Goal: Task Accomplishment & Management: Use online tool/utility

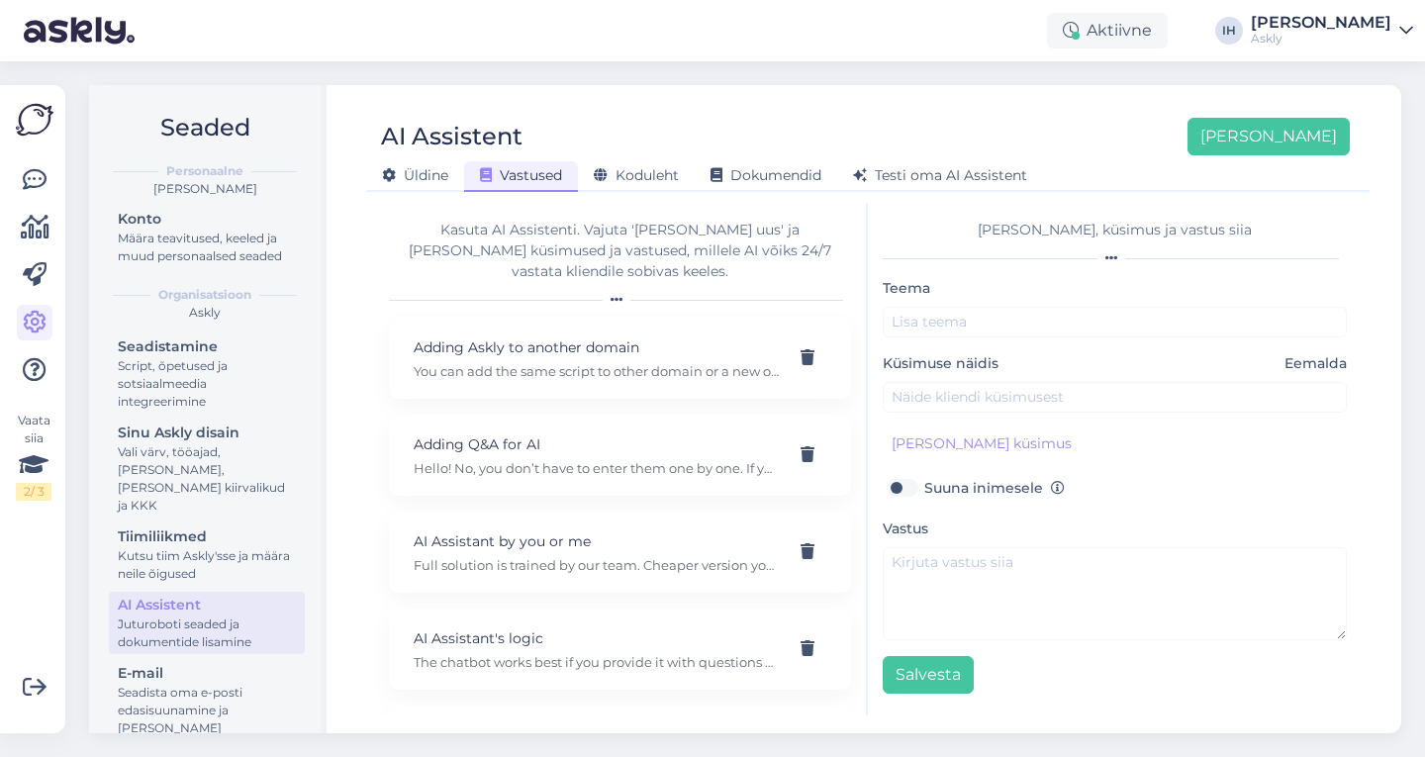
scroll to position [93, 0]
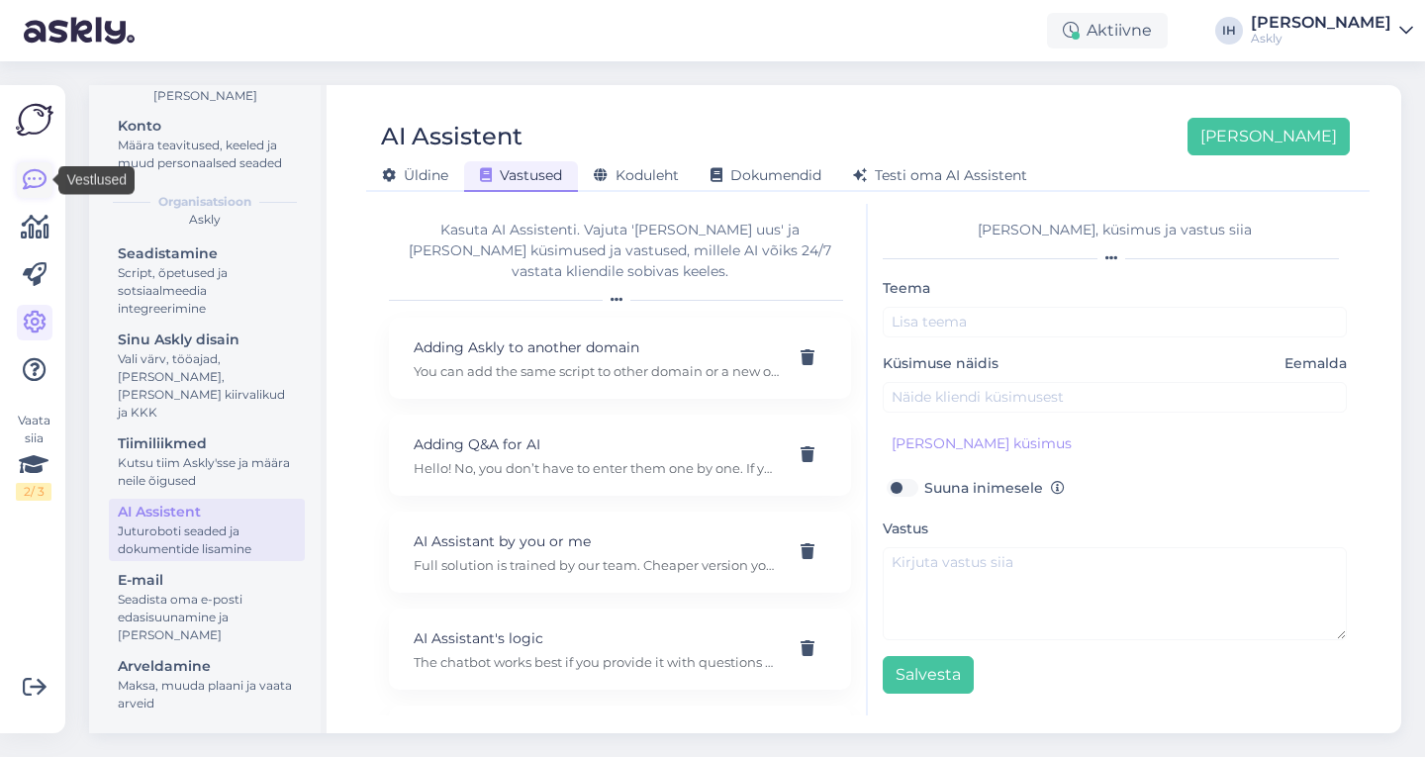
click at [41, 177] on icon at bounding box center [35, 180] width 24 height 24
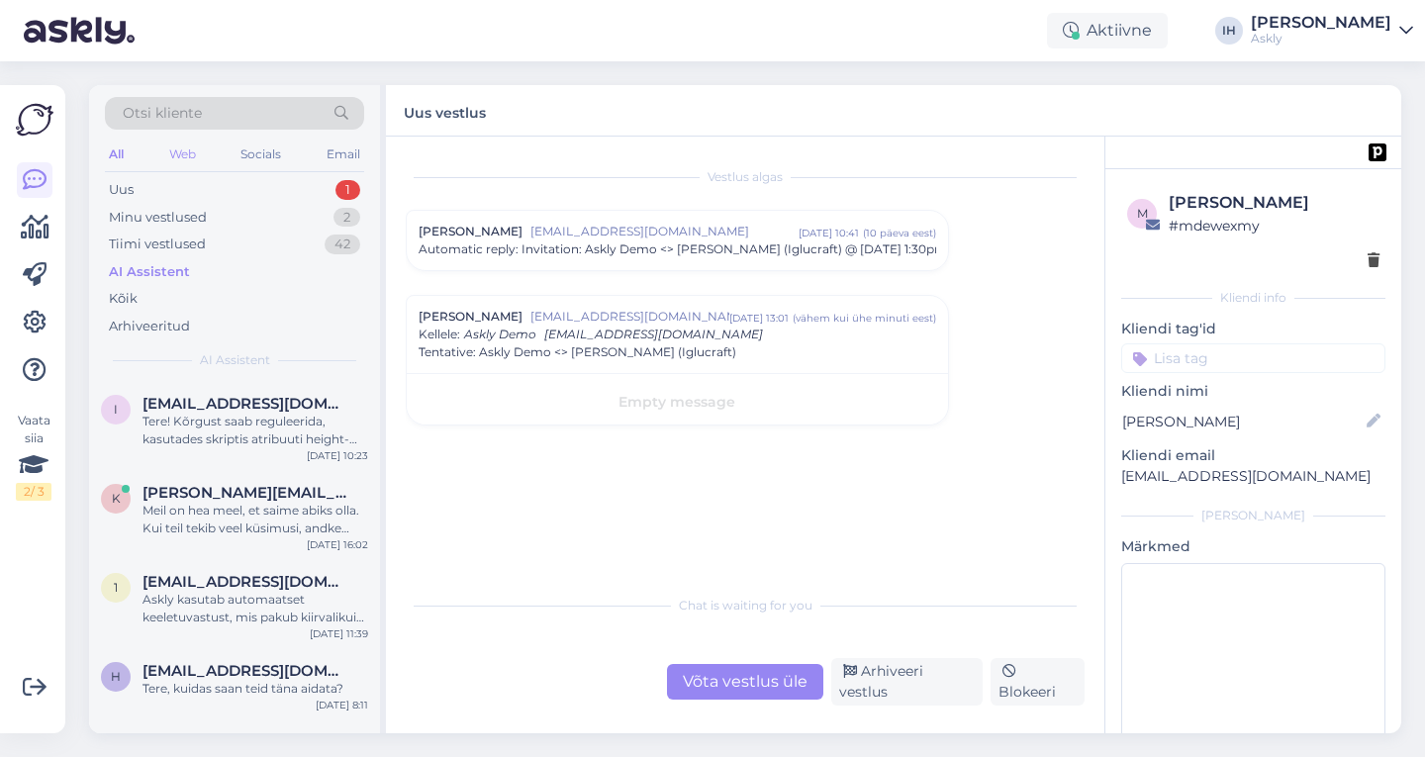
click at [177, 162] on div "Web" at bounding box center [182, 155] width 35 height 26
click at [122, 146] on div "All" at bounding box center [116, 155] width 23 height 26
click at [169, 197] on div "Uus 1" at bounding box center [234, 190] width 259 height 28
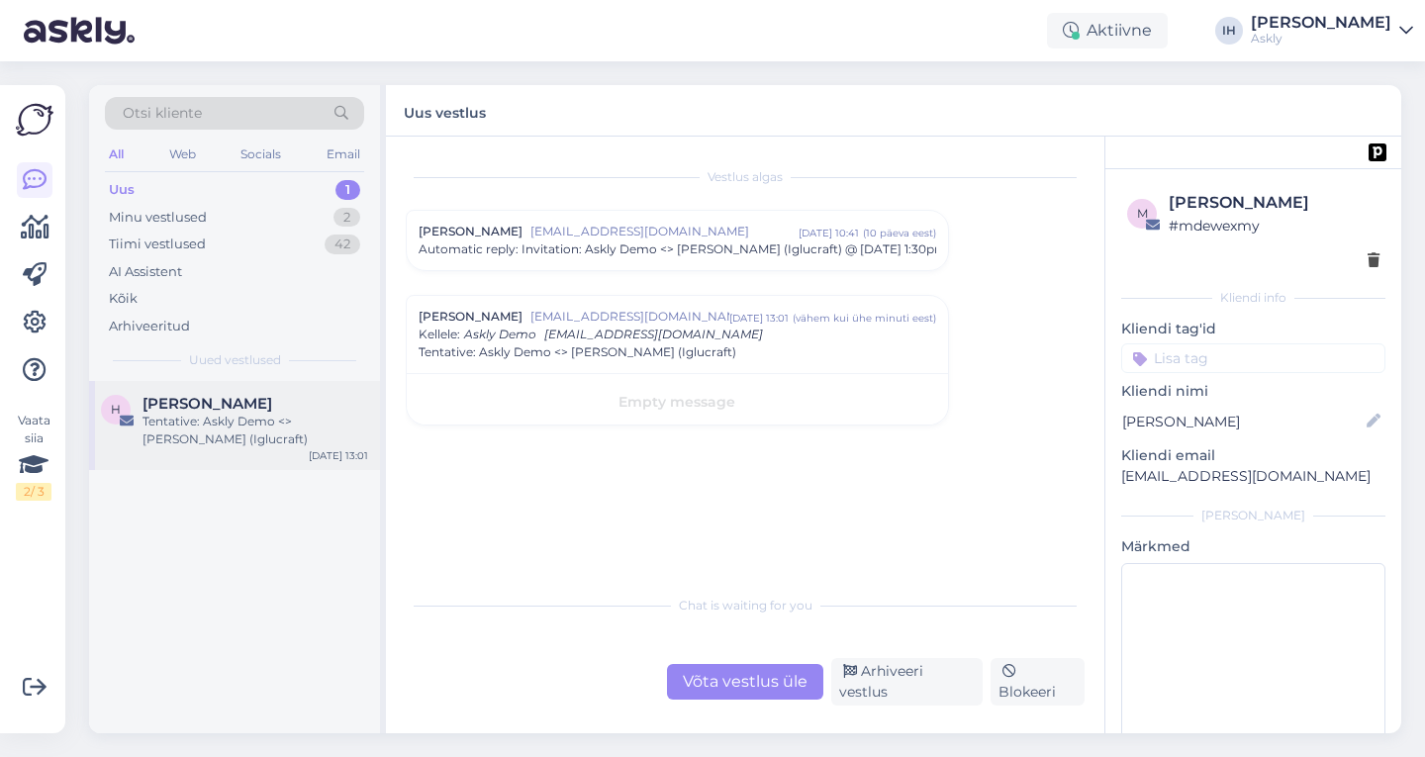
click at [261, 431] on div "Tentative: Askly Demo <> Mark Metsla (Iglucraft)" at bounding box center [256, 431] width 226 height 36
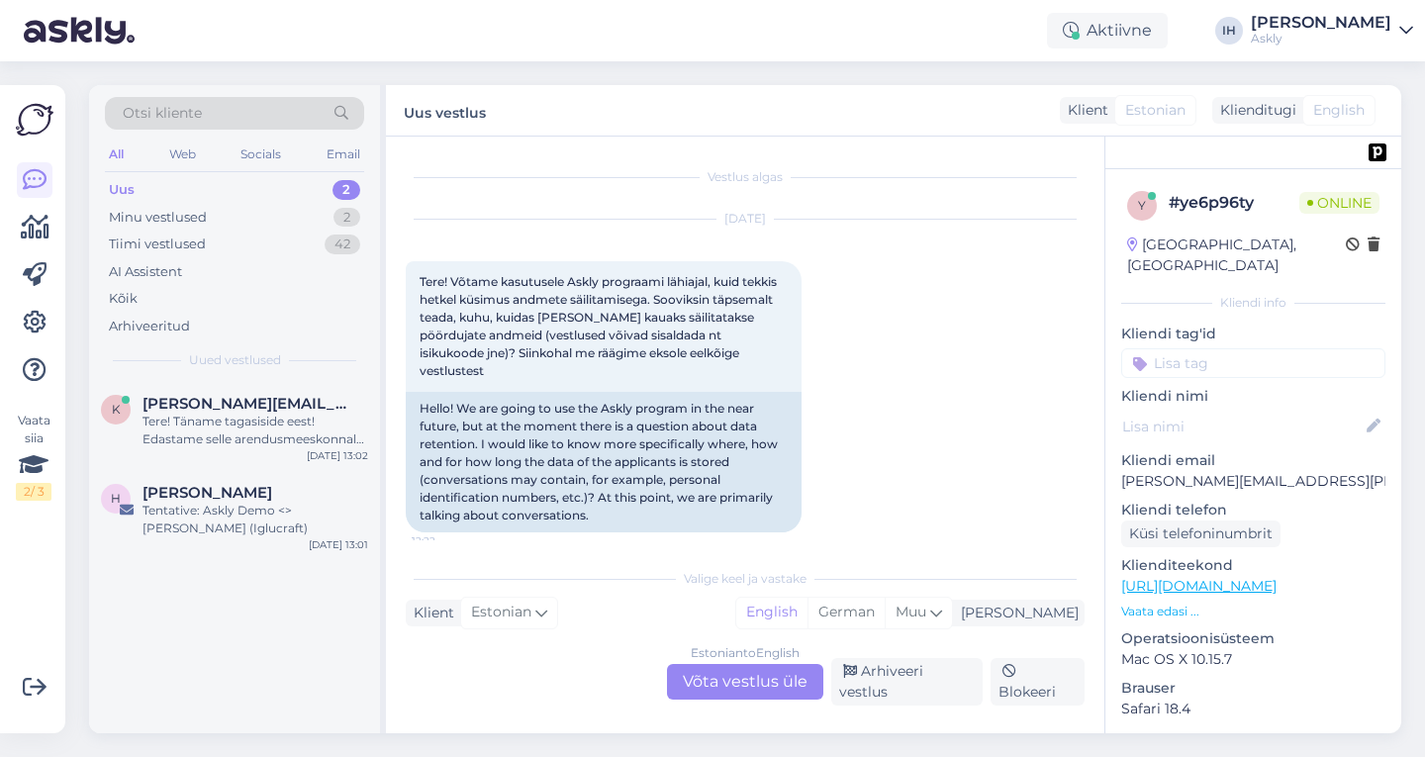
scroll to position [3086, 0]
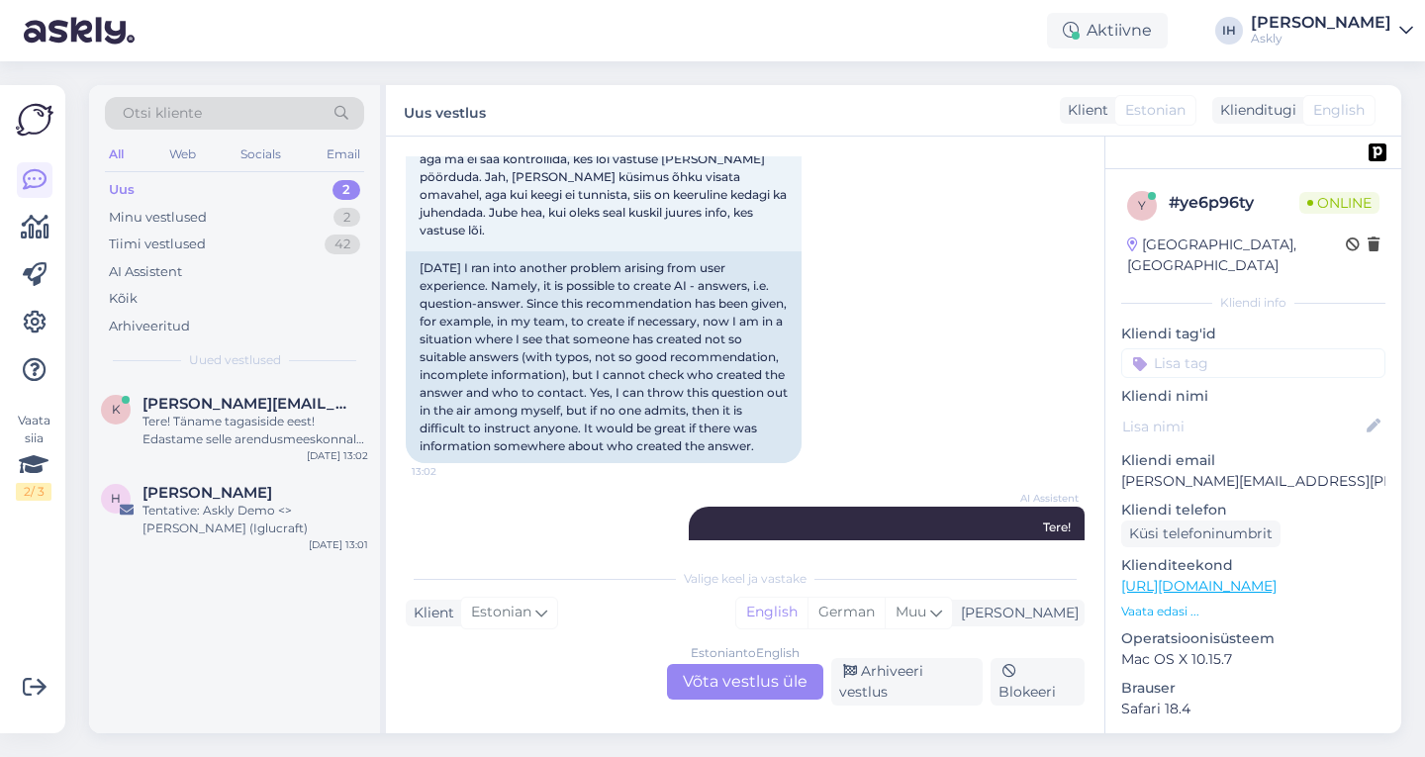
click at [197, 181] on div "Uus 2" at bounding box center [234, 190] width 259 height 28
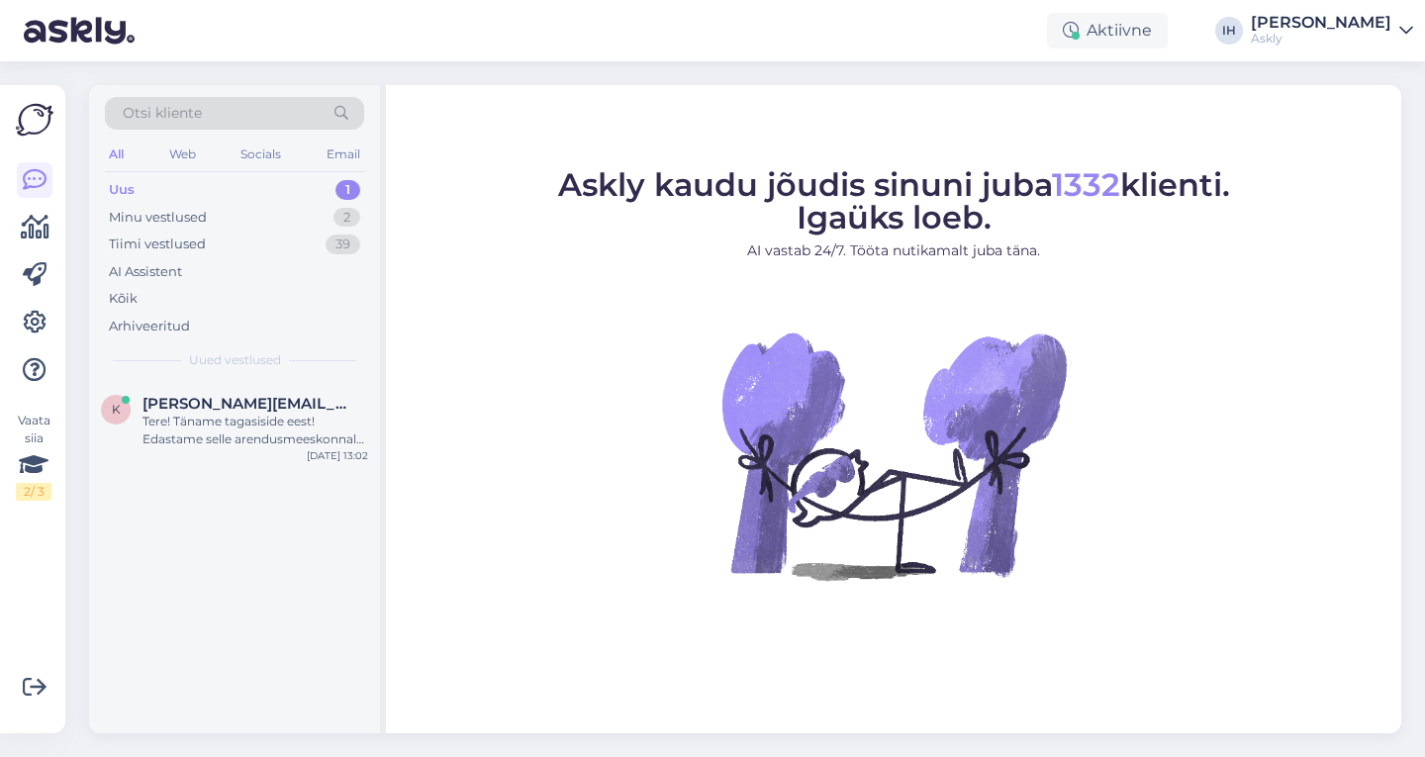
click at [1407, 41] on link "Indrek Hallik Askly" at bounding box center [1332, 31] width 162 height 32
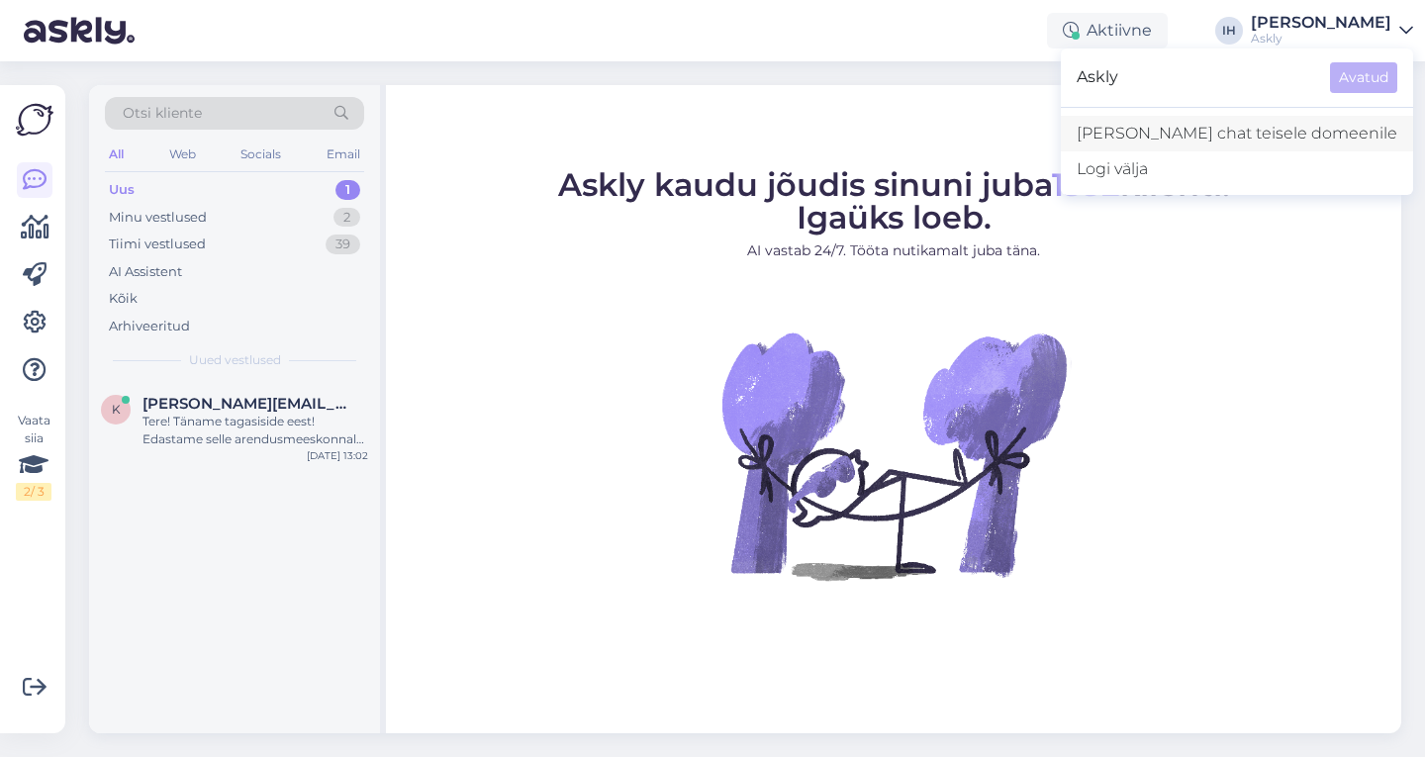
click at [1278, 131] on link "Lisa chat teisele domeenile" at bounding box center [1237, 134] width 352 height 36
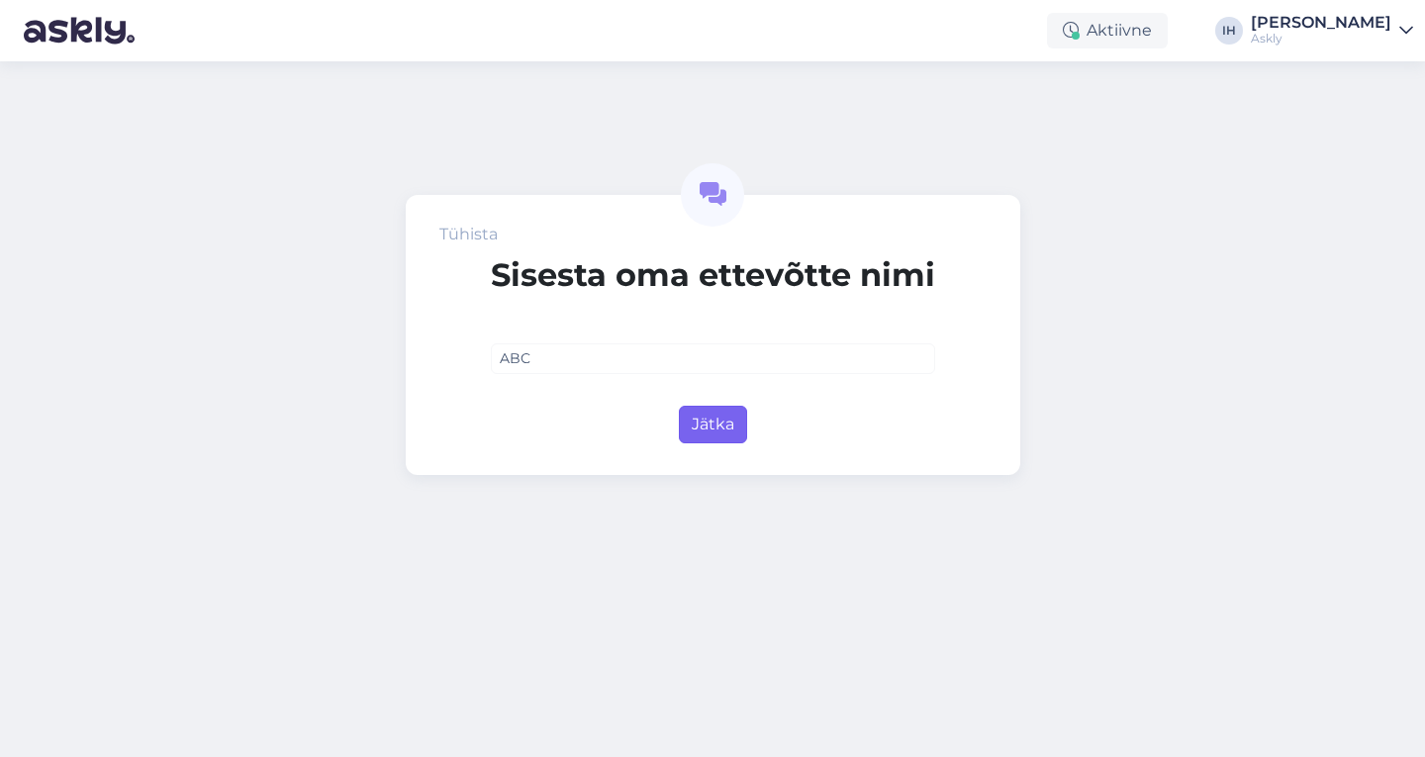
type input "ABC"
click at [730, 428] on button "Jätka" at bounding box center [713, 425] width 68 height 38
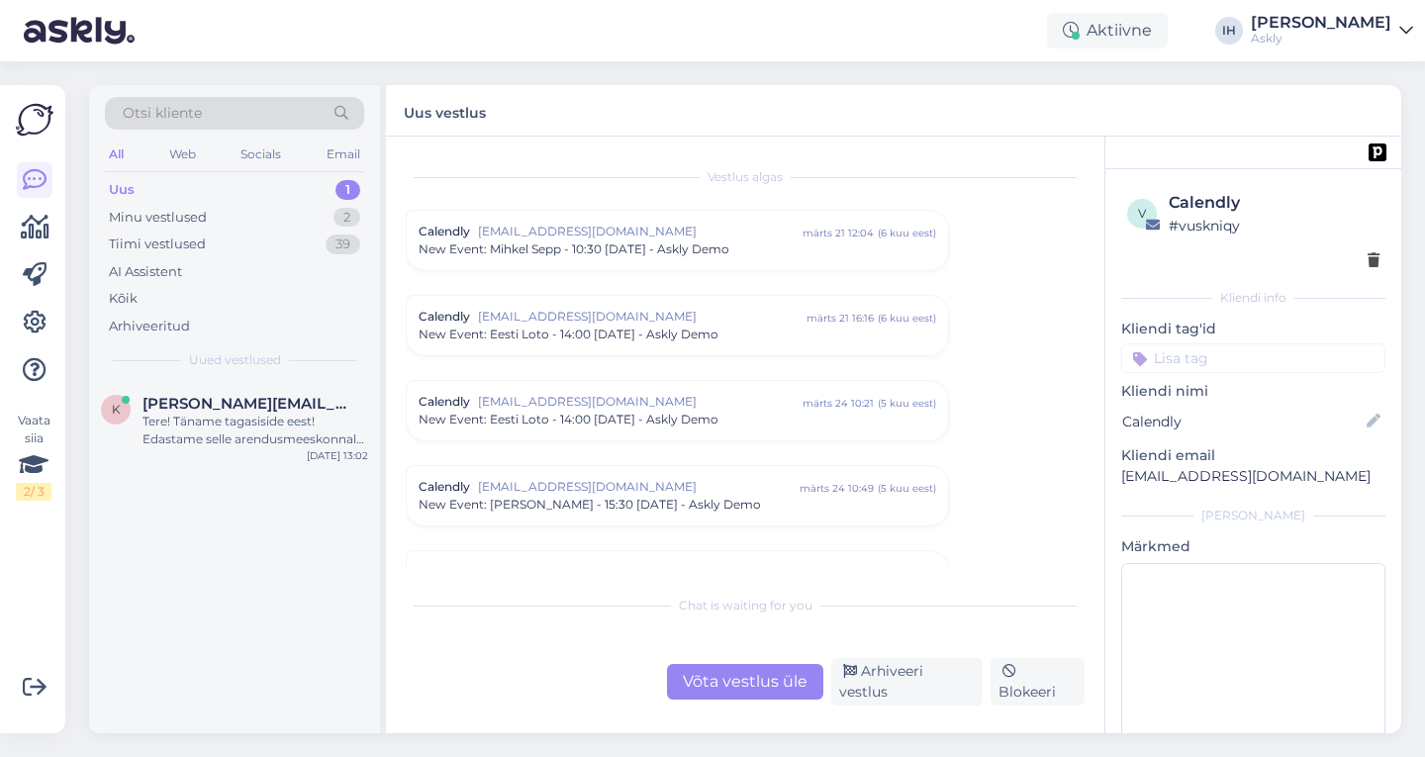
scroll to position [8199, 0]
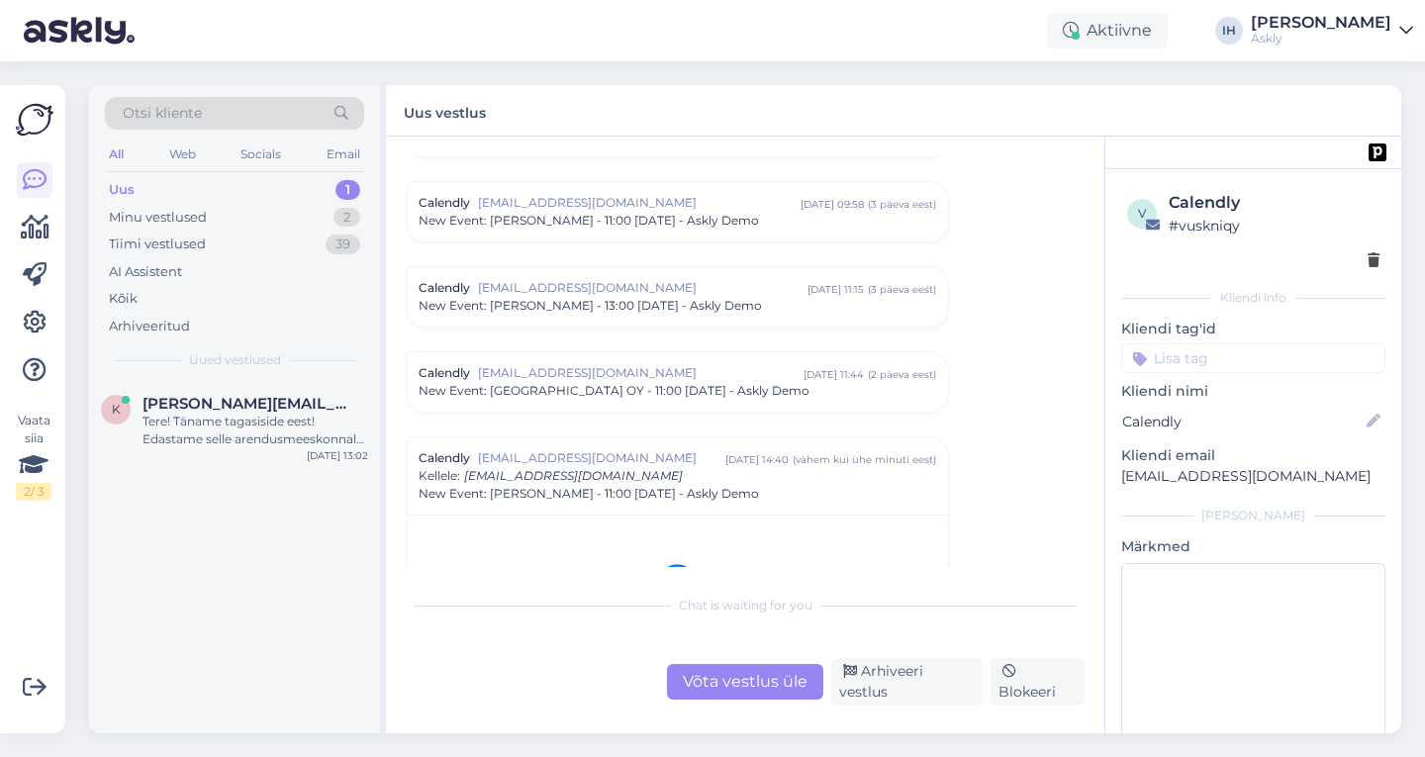
click at [206, 189] on div "Uus 1" at bounding box center [234, 190] width 259 height 28
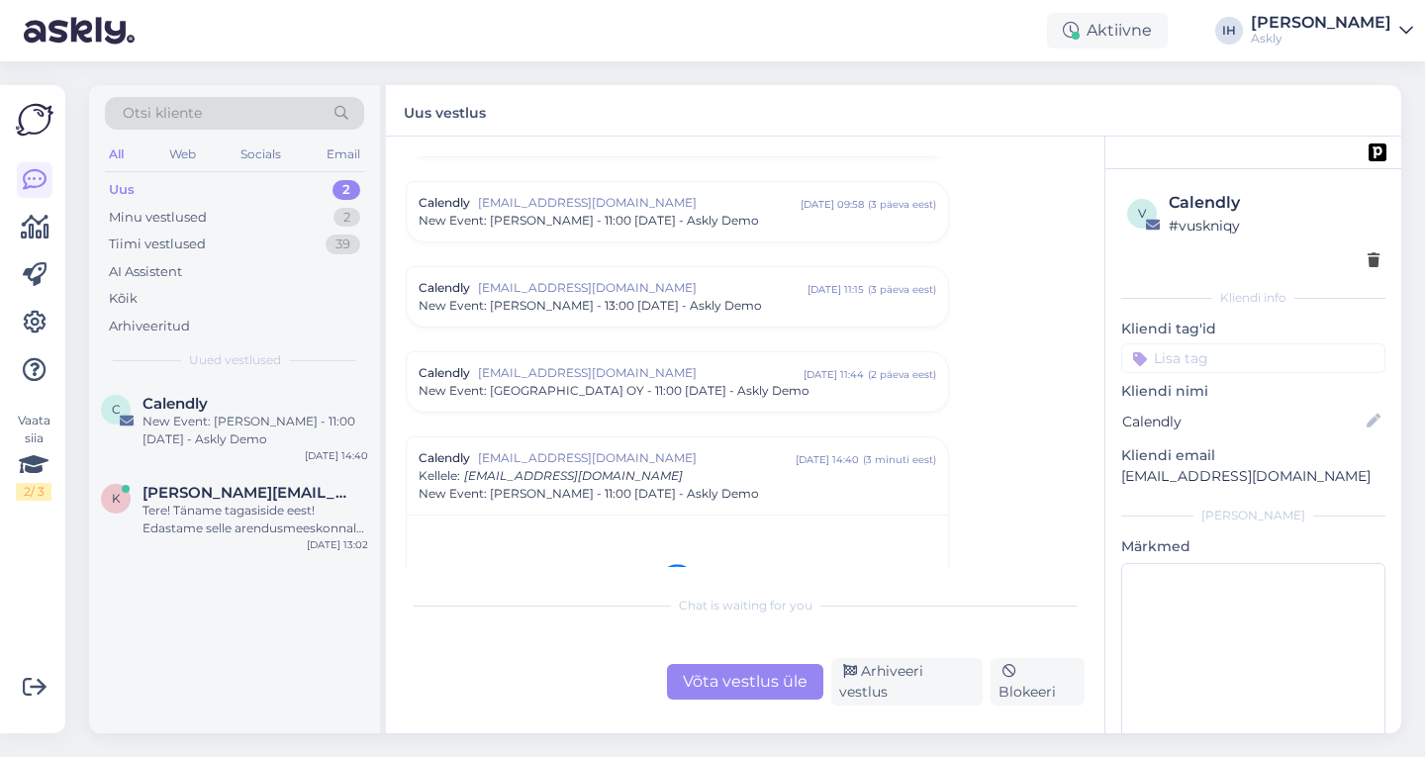
click at [616, 476] on div "Calendly [EMAIL_ADDRESS][DOMAIN_NAME] [DATE] 14:40 ( 3 minuti eest ) Kellele : …" at bounding box center [678, 475] width 518 height 53
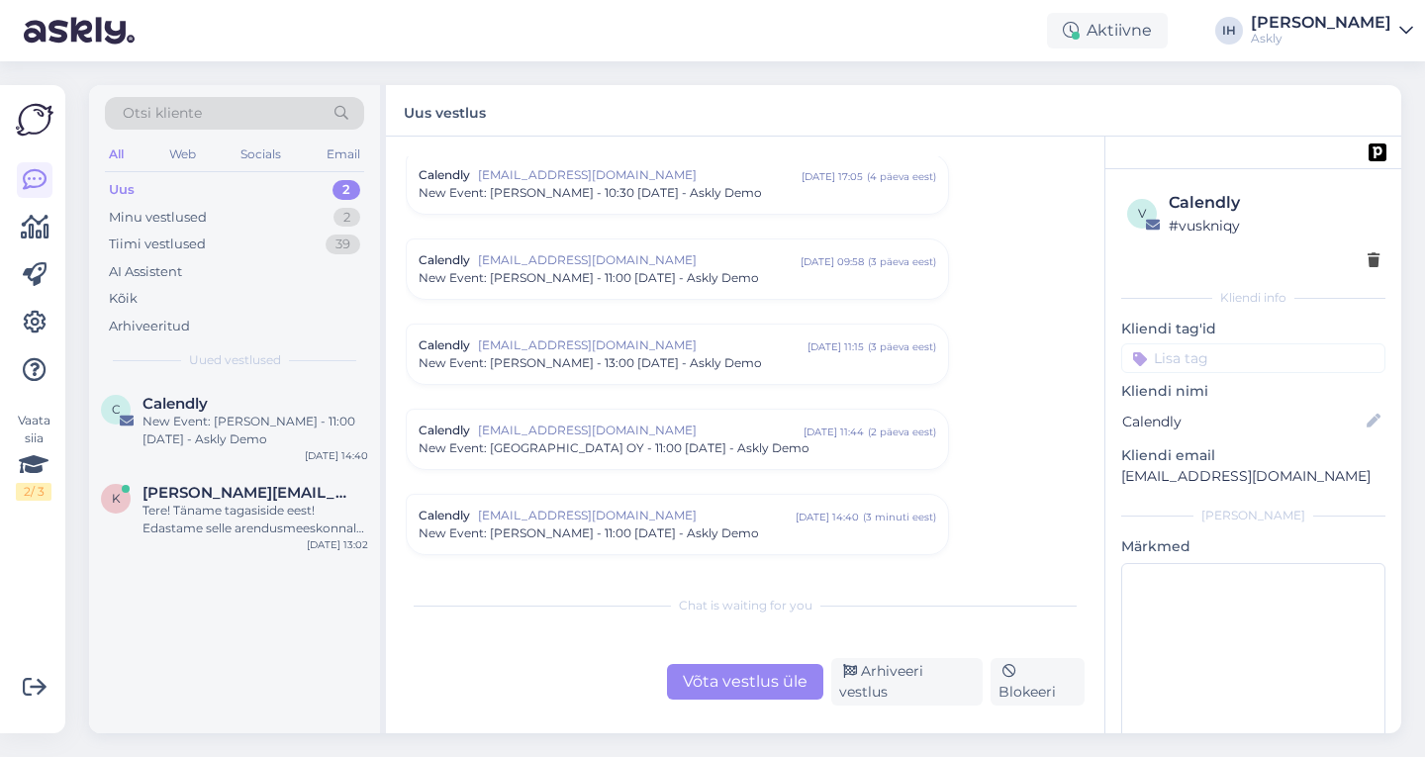
scroll to position [8130, 0]
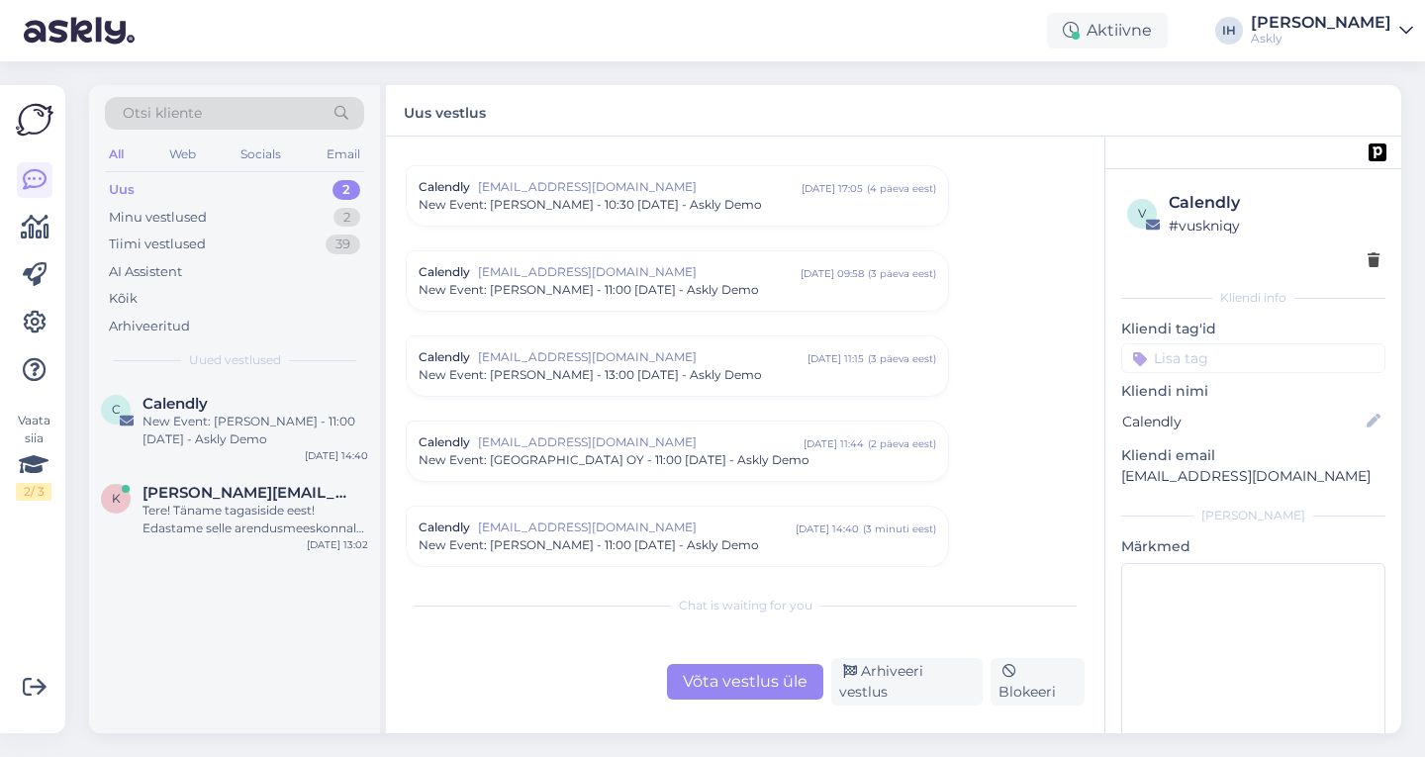
click at [642, 534] on span "[EMAIL_ADDRESS][DOMAIN_NAME]" at bounding box center [637, 528] width 318 height 18
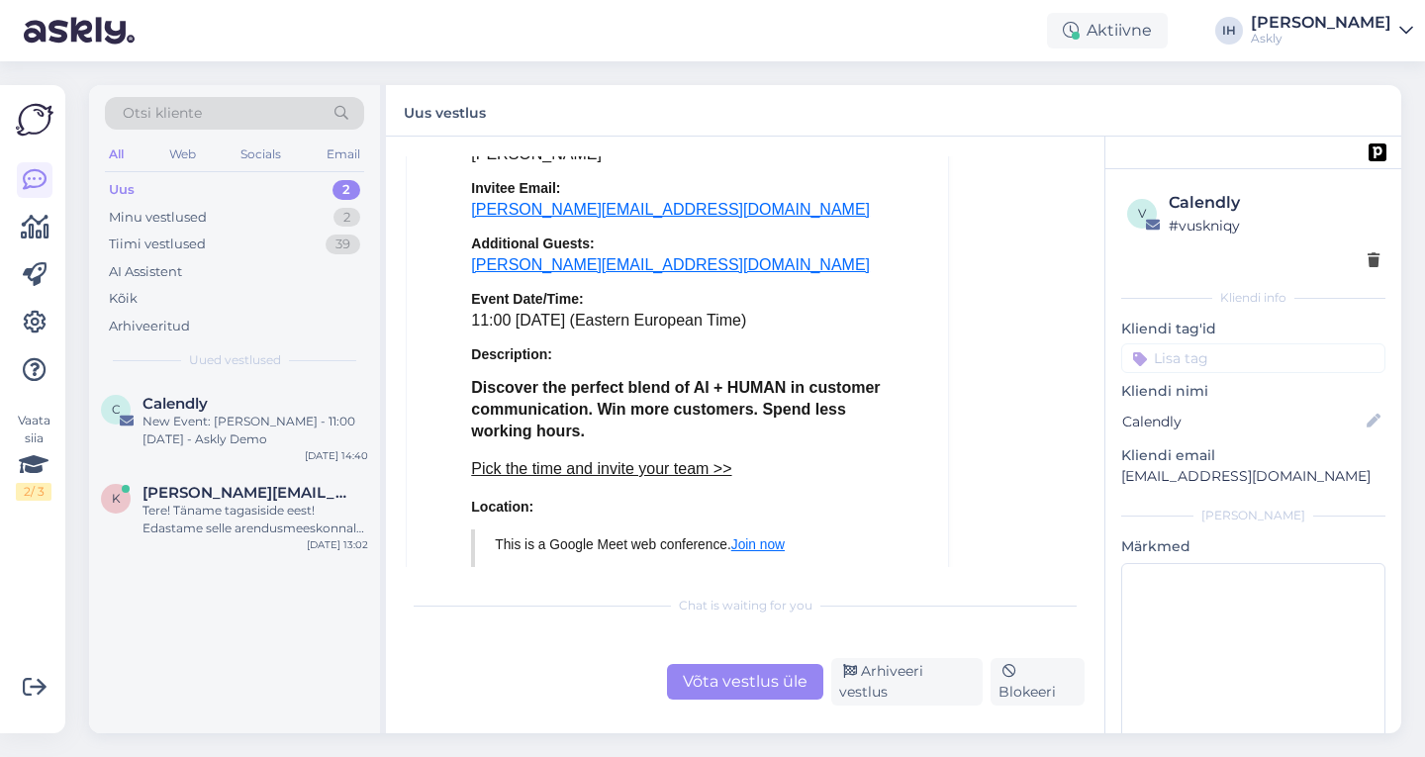
scroll to position [8875, 0]
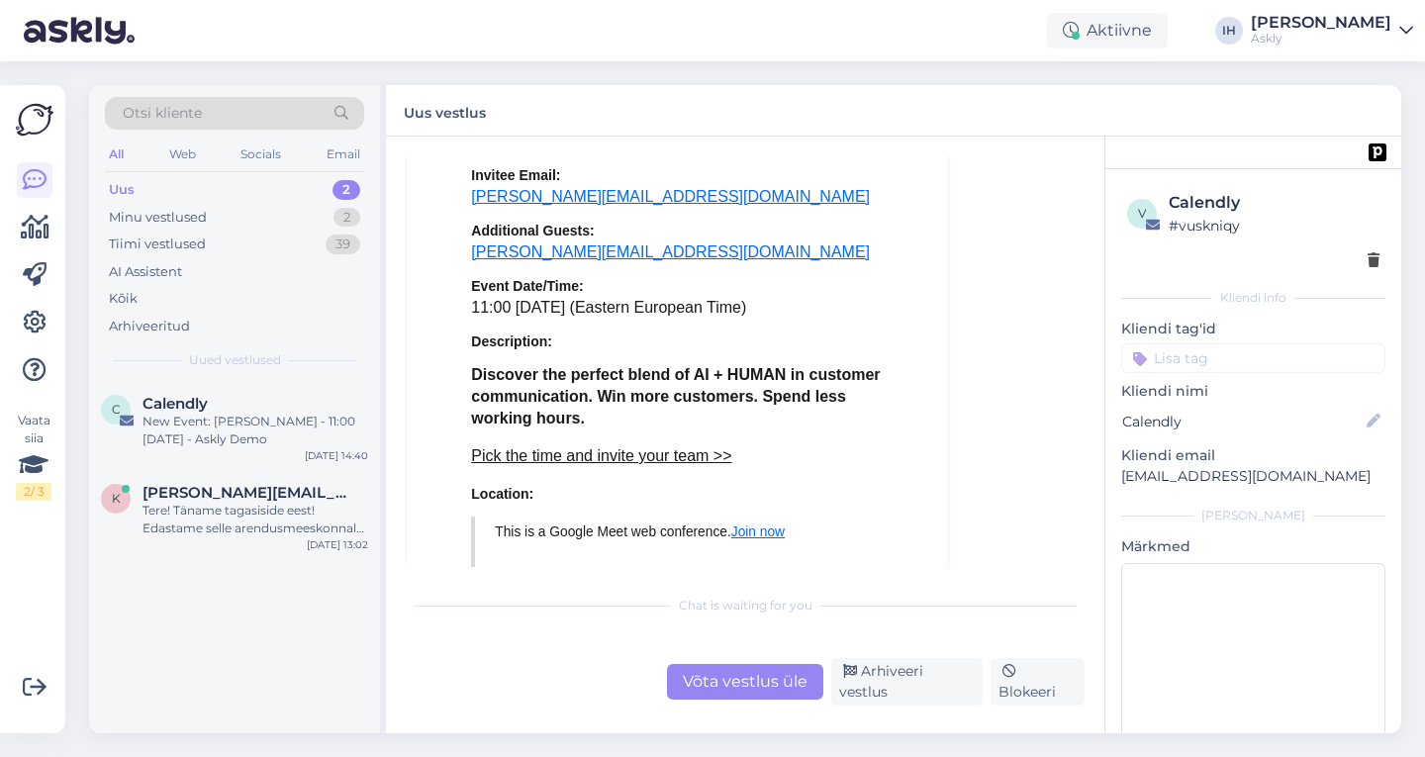
click at [588, 416] on strong "Discover the perfect blend of AI + HUMAN in customer communication. Win more cu…" at bounding box center [675, 396] width 409 height 60
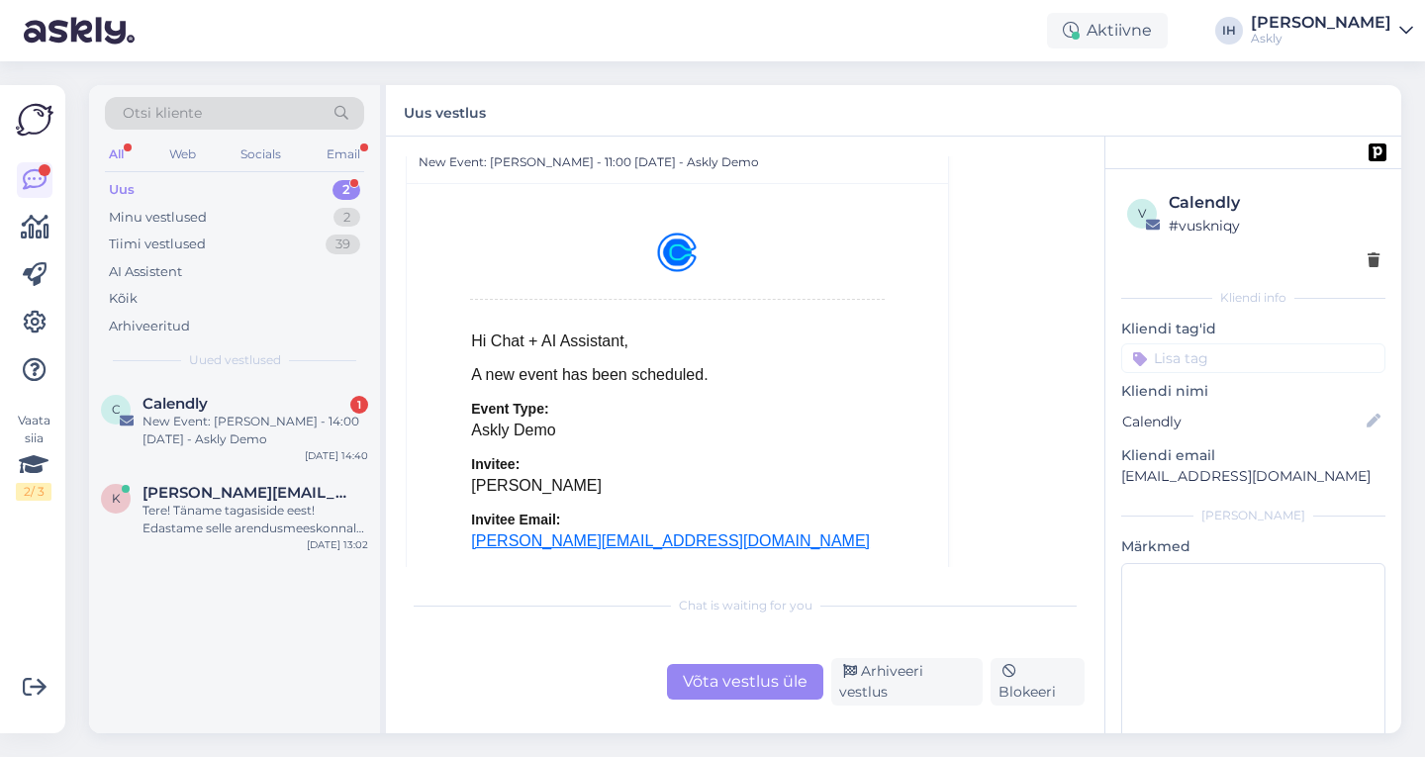
scroll to position [9693, 0]
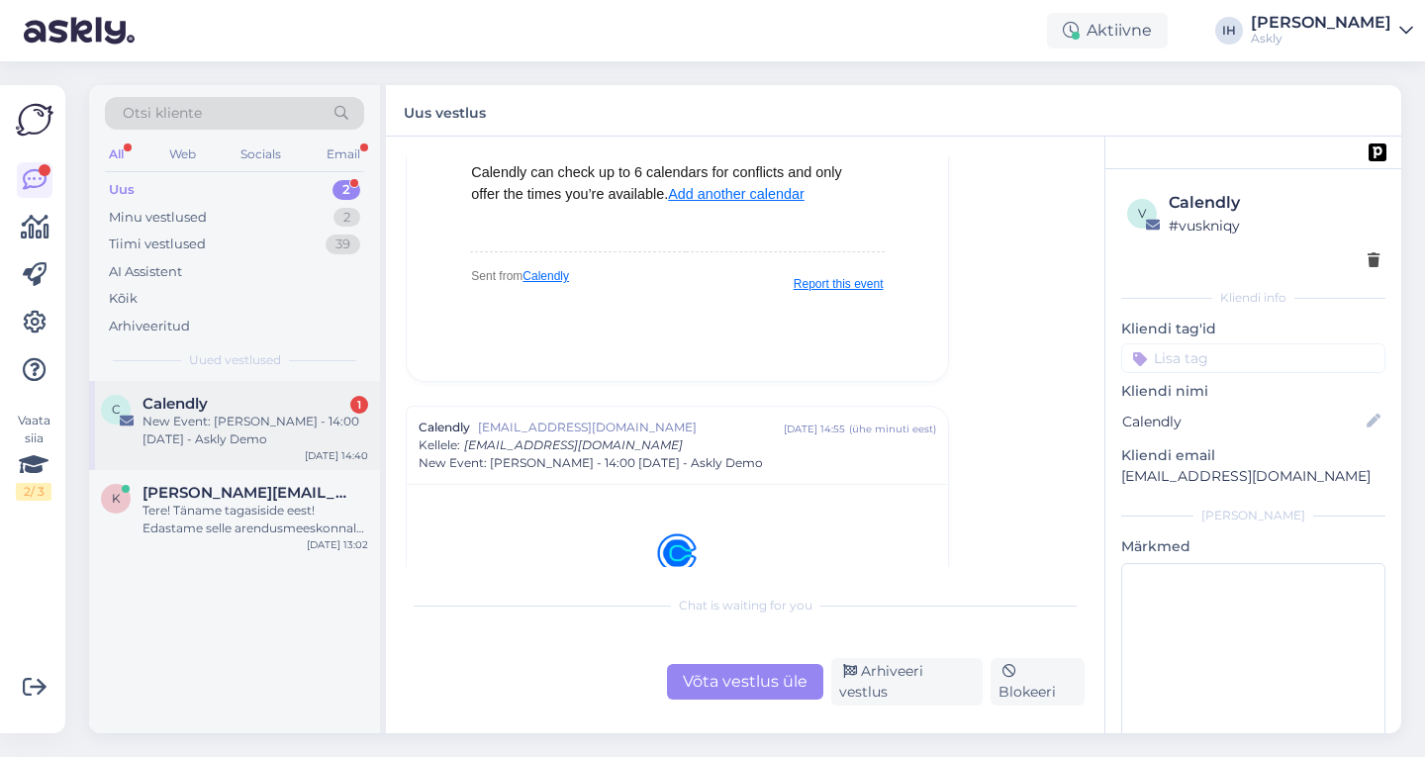
click at [234, 405] on div "Calendly 1" at bounding box center [256, 404] width 226 height 18
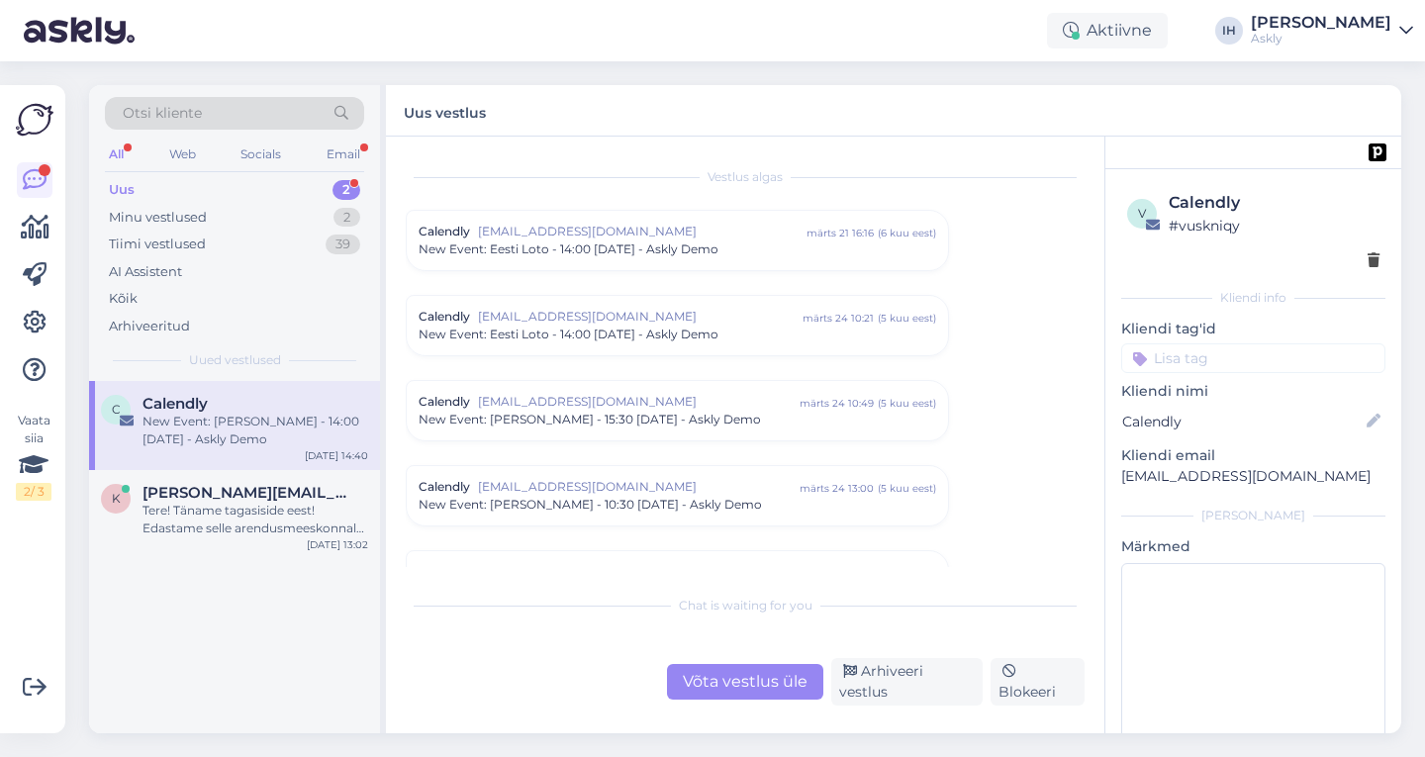
scroll to position [8479, 0]
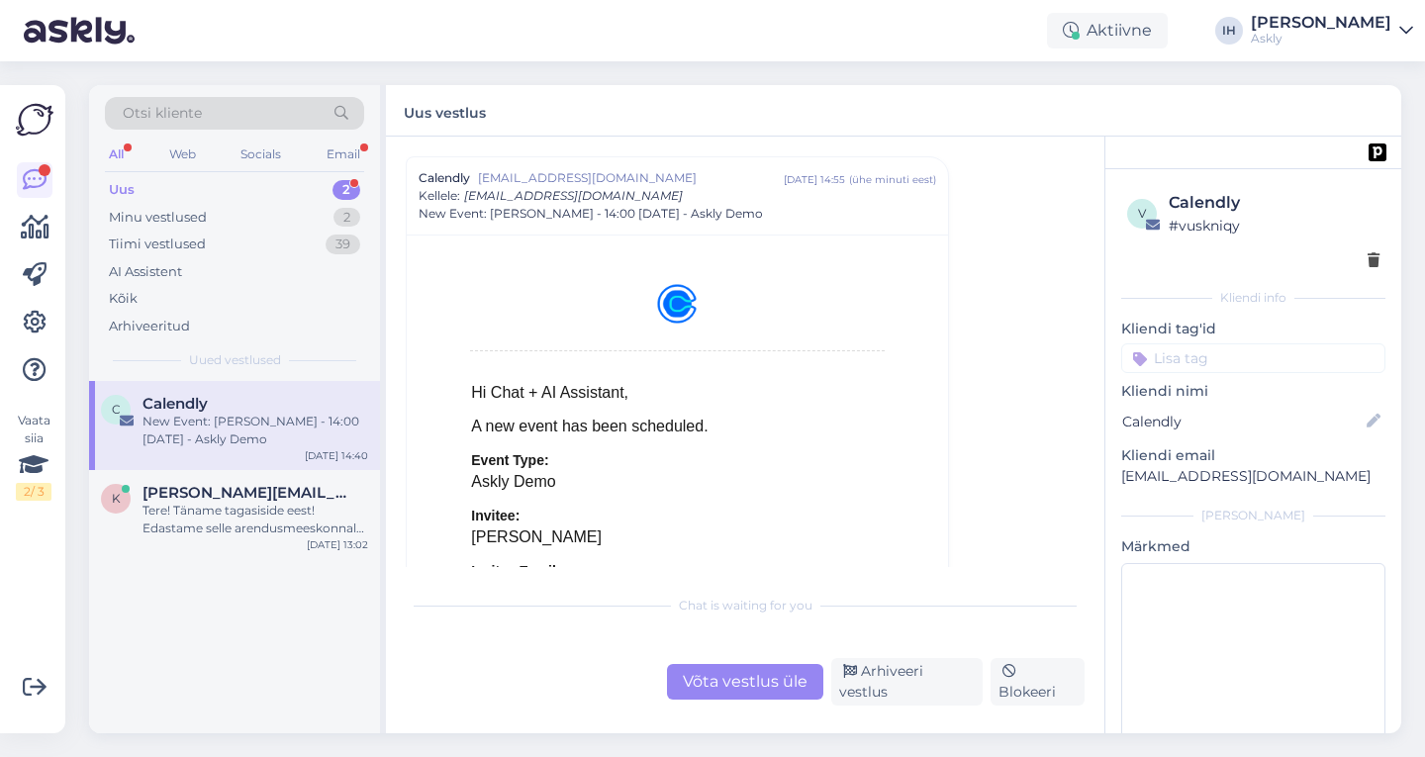
click at [160, 191] on div "Uus 2" at bounding box center [234, 190] width 259 height 28
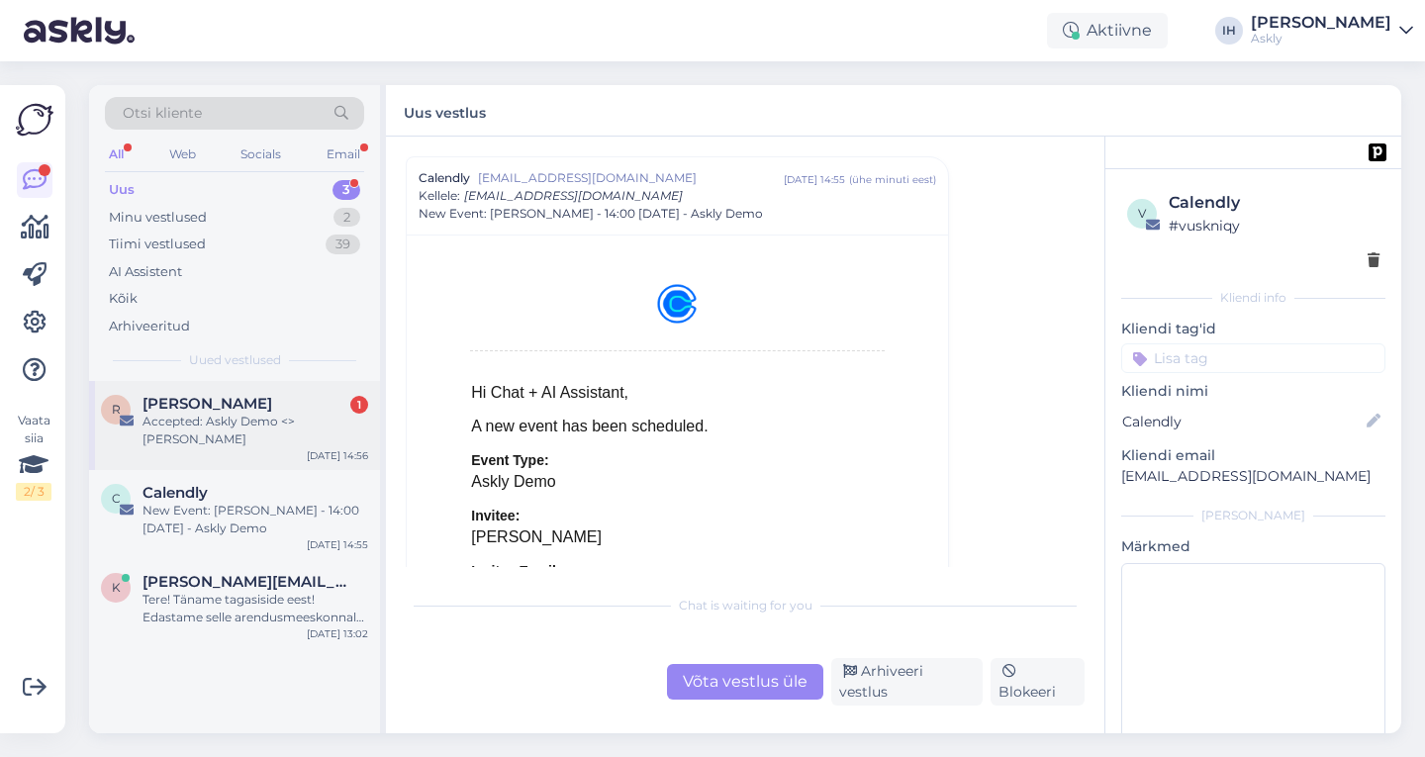
click at [245, 443] on div "Accepted: Askly Demo <> [PERSON_NAME]" at bounding box center [256, 431] width 226 height 36
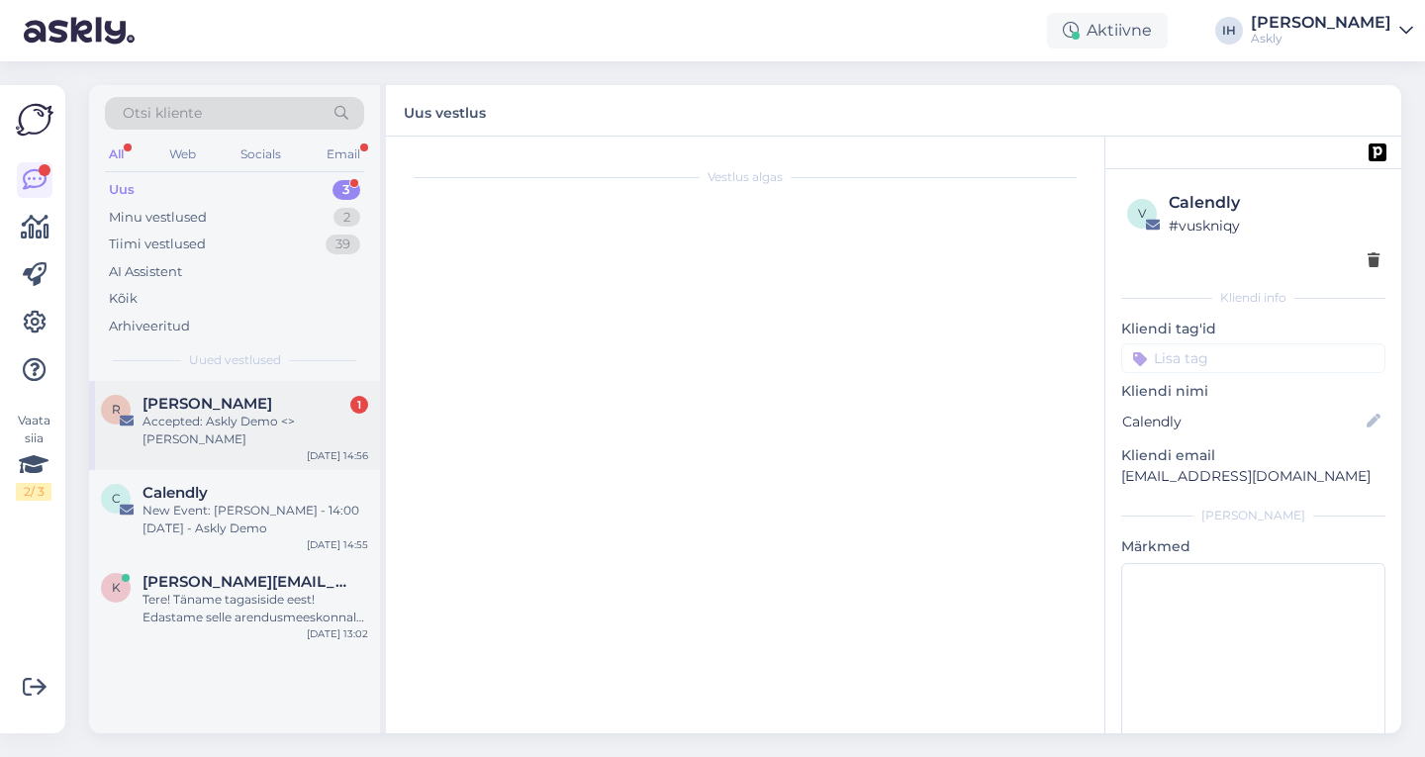
scroll to position [0, 0]
